Goal: Transaction & Acquisition: Download file/media

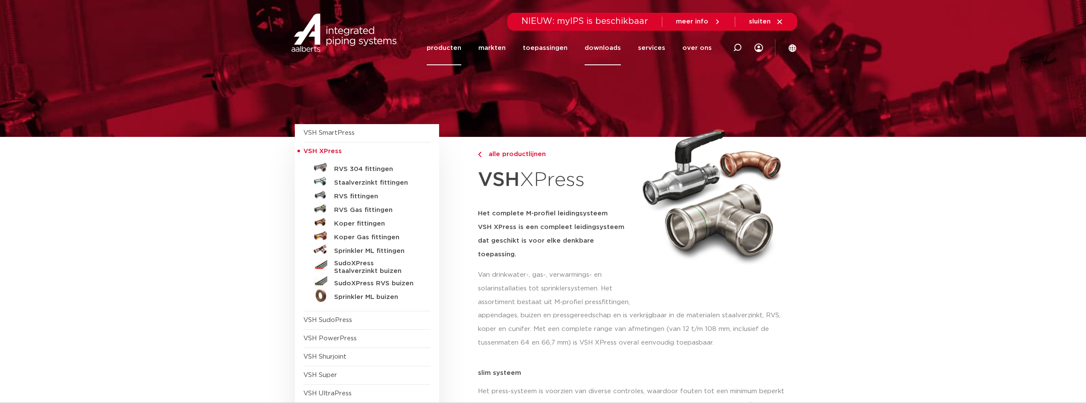
click at [612, 44] on link "downloads" at bounding box center [603, 48] width 36 height 35
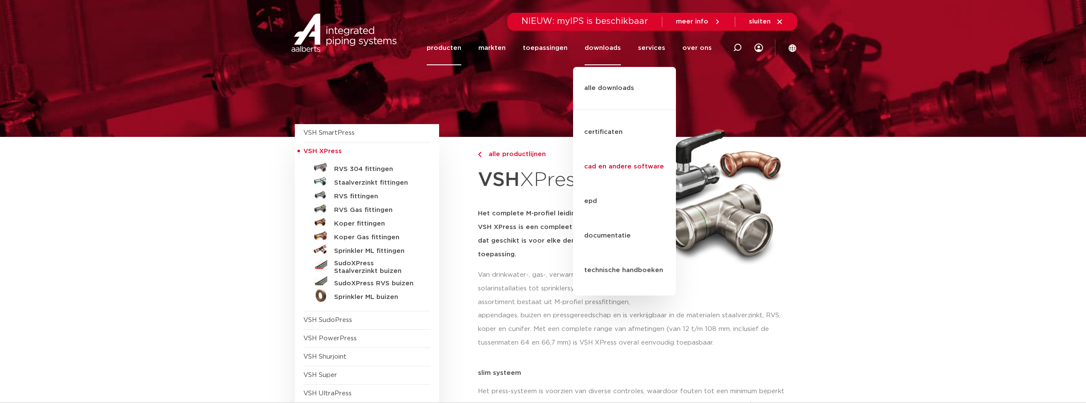
click at [609, 150] on link "cad en andere software" at bounding box center [624, 167] width 103 height 35
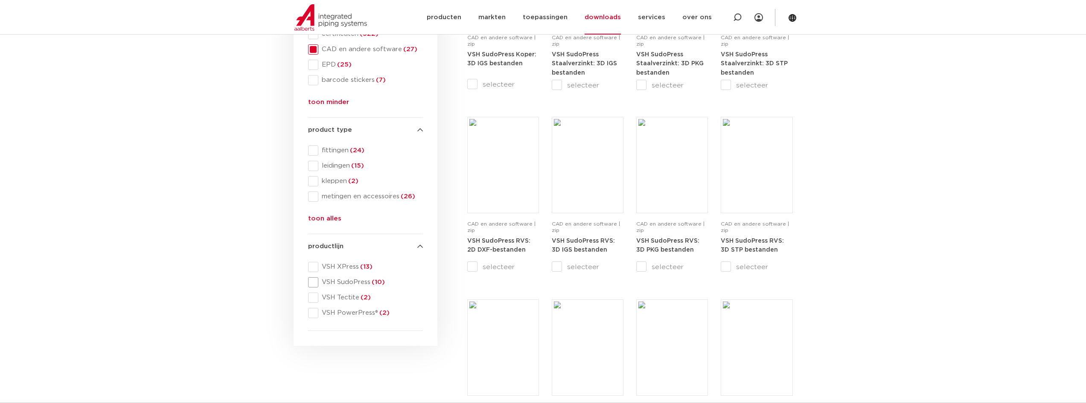
scroll to position [256, 0]
click at [363, 264] on span "(13)" at bounding box center [366, 266] width 14 height 6
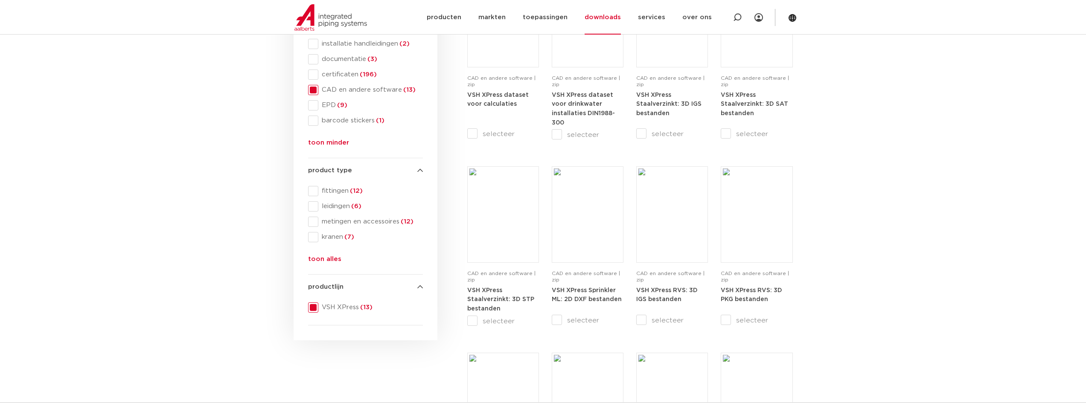
scroll to position [85, 0]
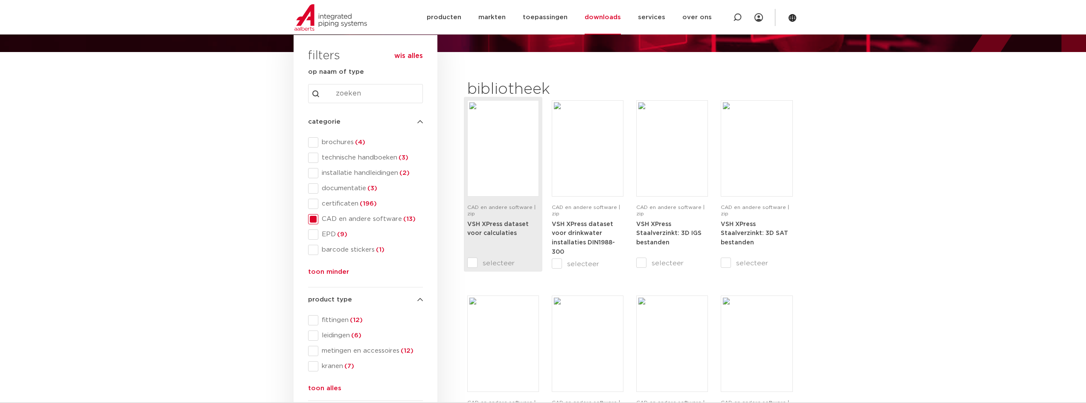
click at [486, 181] on img at bounding box center [503, 148] width 67 height 92
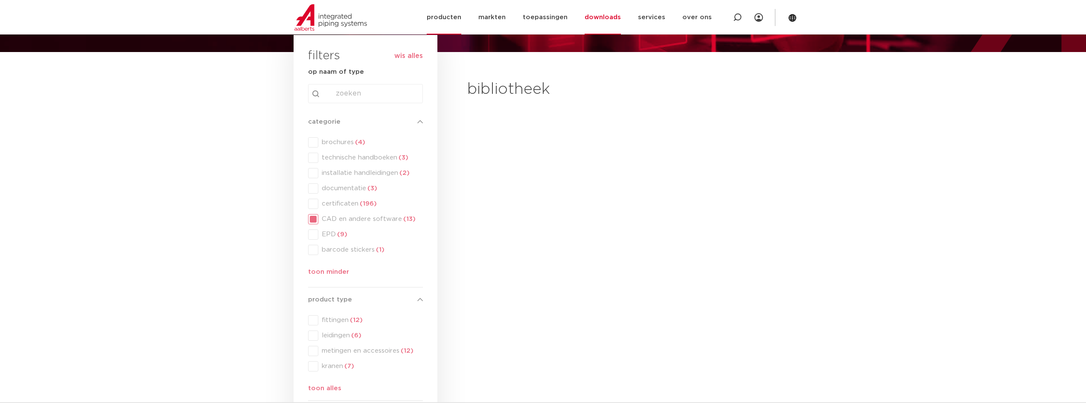
click at [455, 22] on link "producten" at bounding box center [444, 17] width 35 height 35
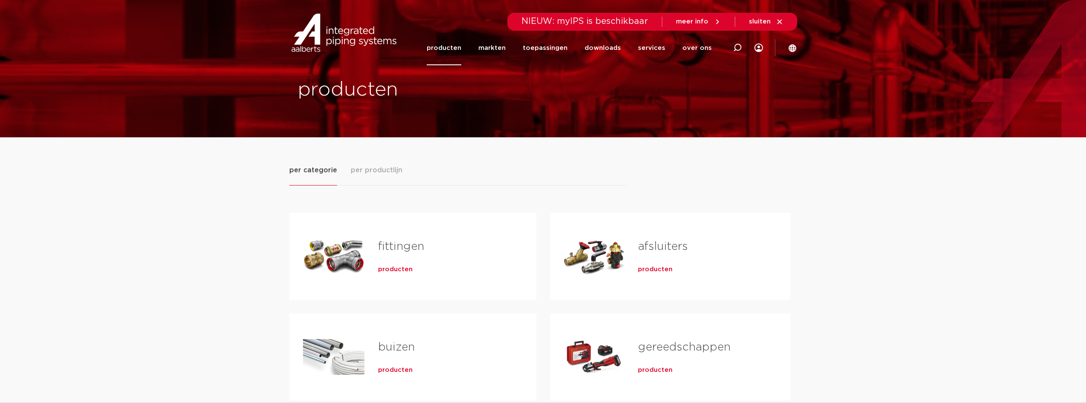
click at [408, 249] on link "fittingen" at bounding box center [401, 246] width 46 height 11
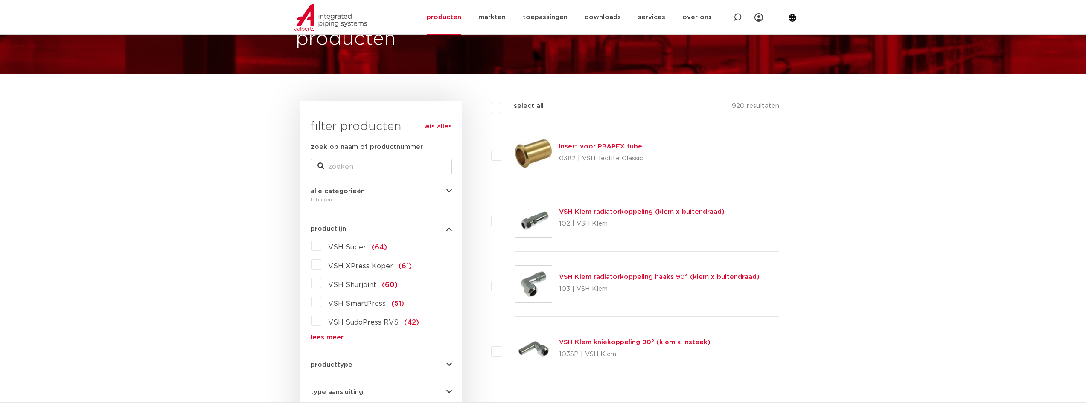
scroll to position [85, 0]
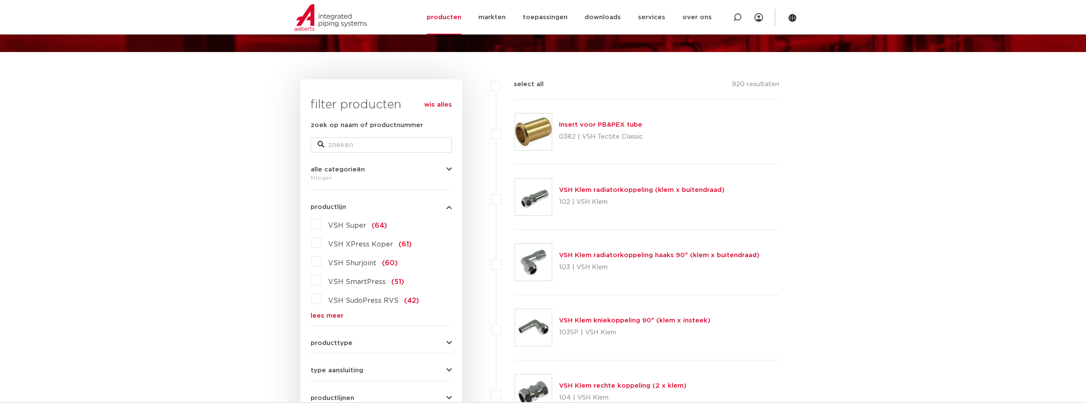
click at [332, 315] on link "lees meer" at bounding box center [381, 316] width 141 height 6
click at [331, 318] on span "VSH XPress RVS" at bounding box center [357, 319] width 58 height 7
click at [0, 0] on input "VSH XPress RVS (39)" at bounding box center [0, 0] width 0 height 0
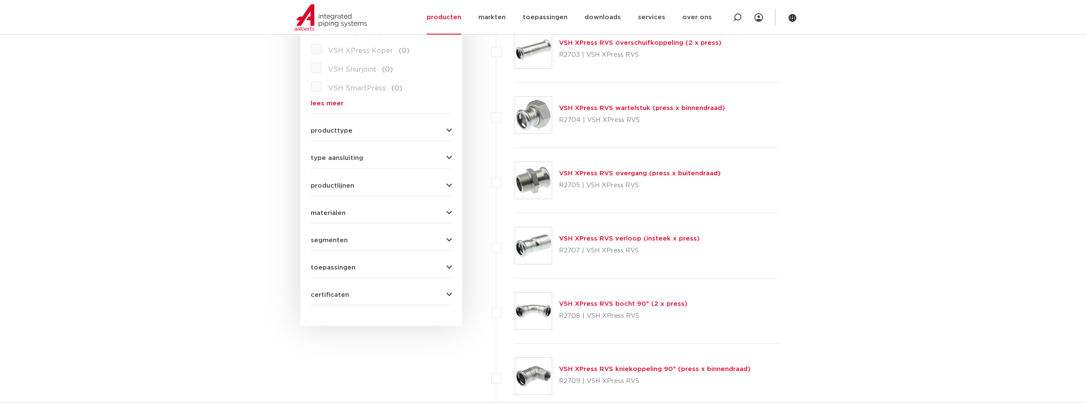
scroll to position [299, 0]
